Goal: Transaction & Acquisition: Book appointment/travel/reservation

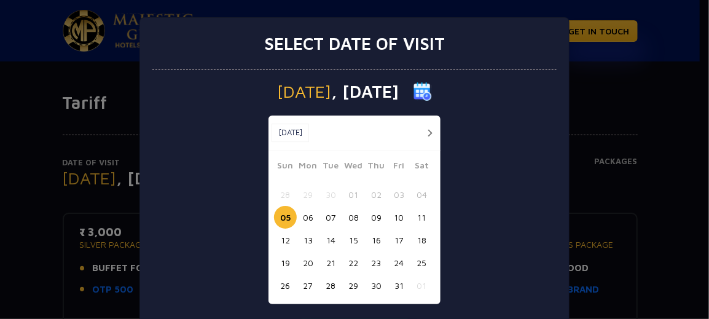
click at [280, 215] on button "05" at bounding box center [285, 217] width 23 height 23
click at [281, 213] on button "05" at bounding box center [285, 217] width 23 height 23
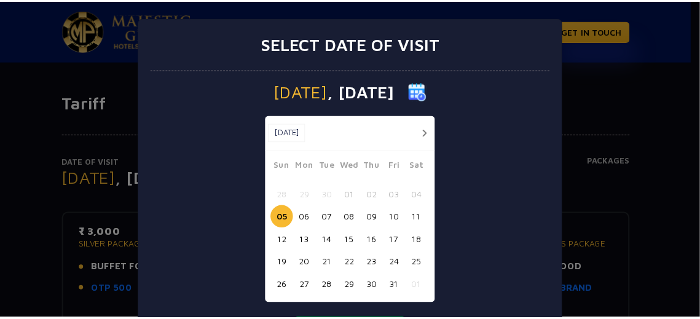
scroll to position [69, 0]
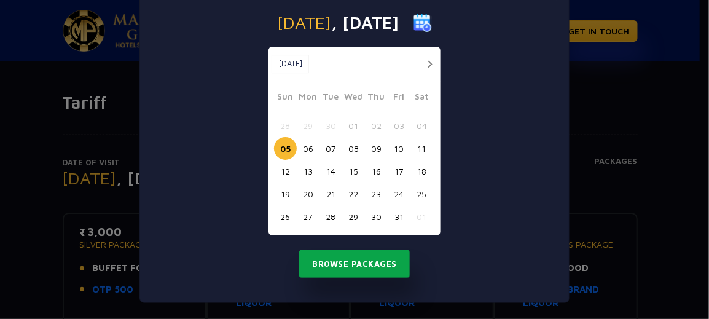
click at [359, 261] on button "Browse Packages" at bounding box center [354, 264] width 111 height 28
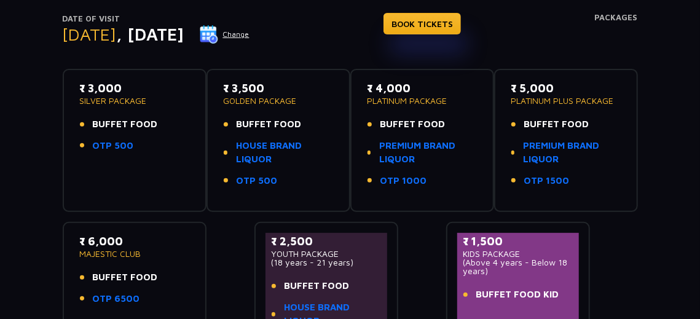
scroll to position [140, 0]
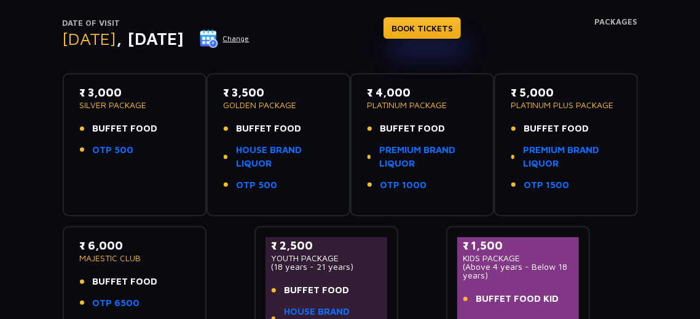
click at [534, 88] on p "₹ 5,000" at bounding box center [565, 92] width 109 height 17
click at [449, 25] on link "BOOK TICKETS" at bounding box center [422, 28] width 77 height 22
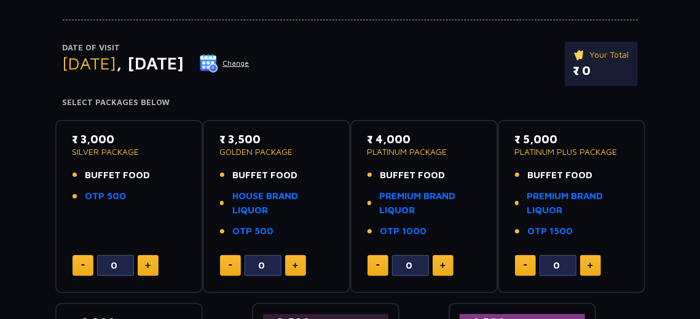
scroll to position [117, 0]
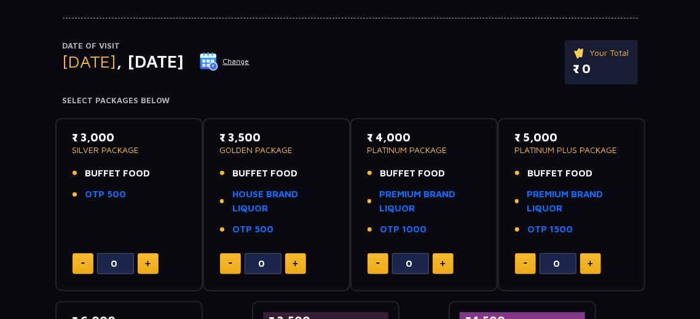
click at [594, 260] on button at bounding box center [590, 263] width 21 height 21
type input "3"
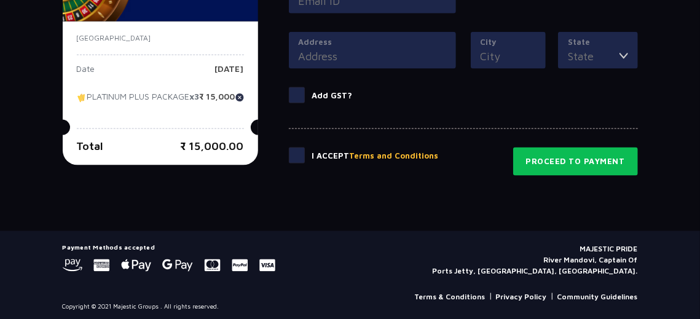
scroll to position [0, 0]
